Goal: Subscribe to service/newsletter

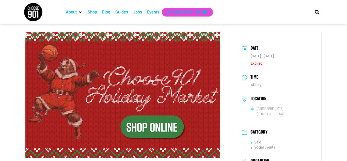
click at [156, 11] on div "Events" at bounding box center [153, 12] width 12 height 6
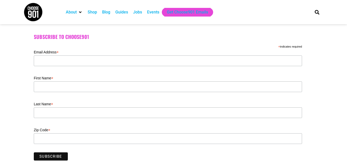
scroll to position [128, 0]
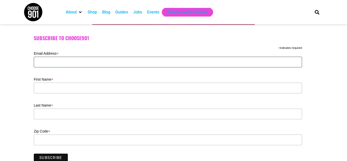
click at [92, 64] on input "Email Address *" at bounding box center [168, 62] width 268 height 11
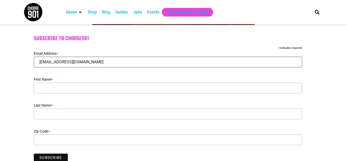
type input "midnightiriscreative@gmail.com"
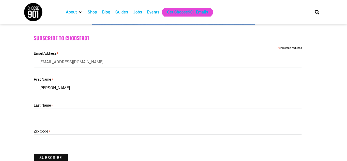
type input "Erica"
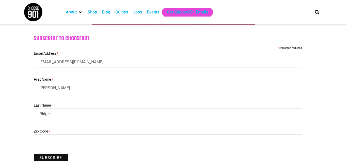
type input "Ridge"
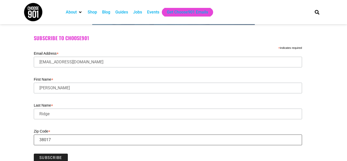
type input "38017"
click at [43, 158] on input "Subscribe" at bounding box center [51, 157] width 34 height 8
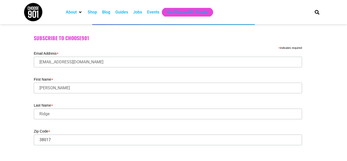
click at [154, 13] on div "Events" at bounding box center [153, 12] width 12 height 6
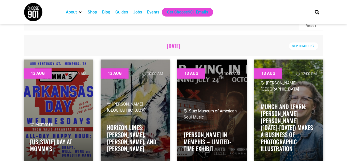
scroll to position [111, 0]
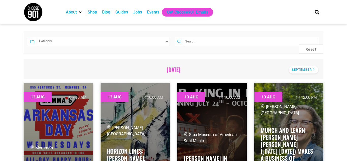
click at [301, 71] on div "September" at bounding box center [302, 69] width 29 height 7
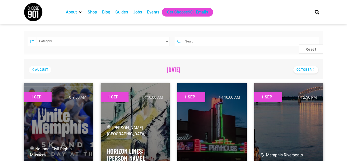
click at [310, 69] on div "October" at bounding box center [305, 69] width 25 height 7
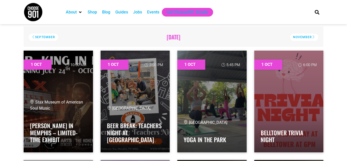
scroll to position [143, 0]
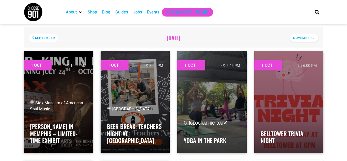
click at [312, 37] on div "November" at bounding box center [304, 37] width 28 height 7
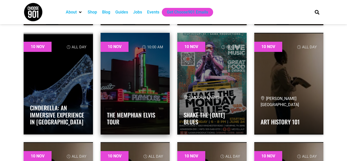
scroll to position [3870, 0]
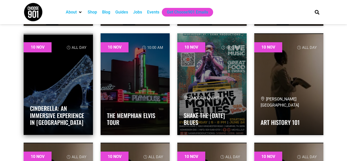
click at [67, 79] on link at bounding box center [58, 83] width 69 height 101
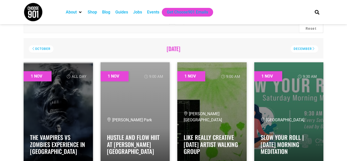
scroll to position [130, 0]
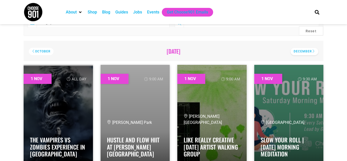
click at [312, 51] on div "December" at bounding box center [304, 51] width 28 height 7
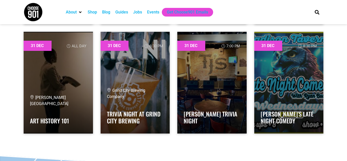
scroll to position [15215, 0]
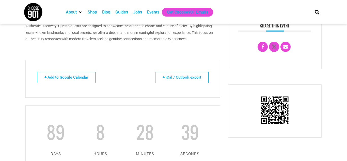
scroll to position [173, 0]
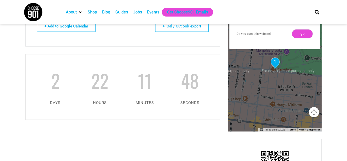
scroll to position [313, 0]
